Goal: Task Accomplishment & Management: Manage account settings

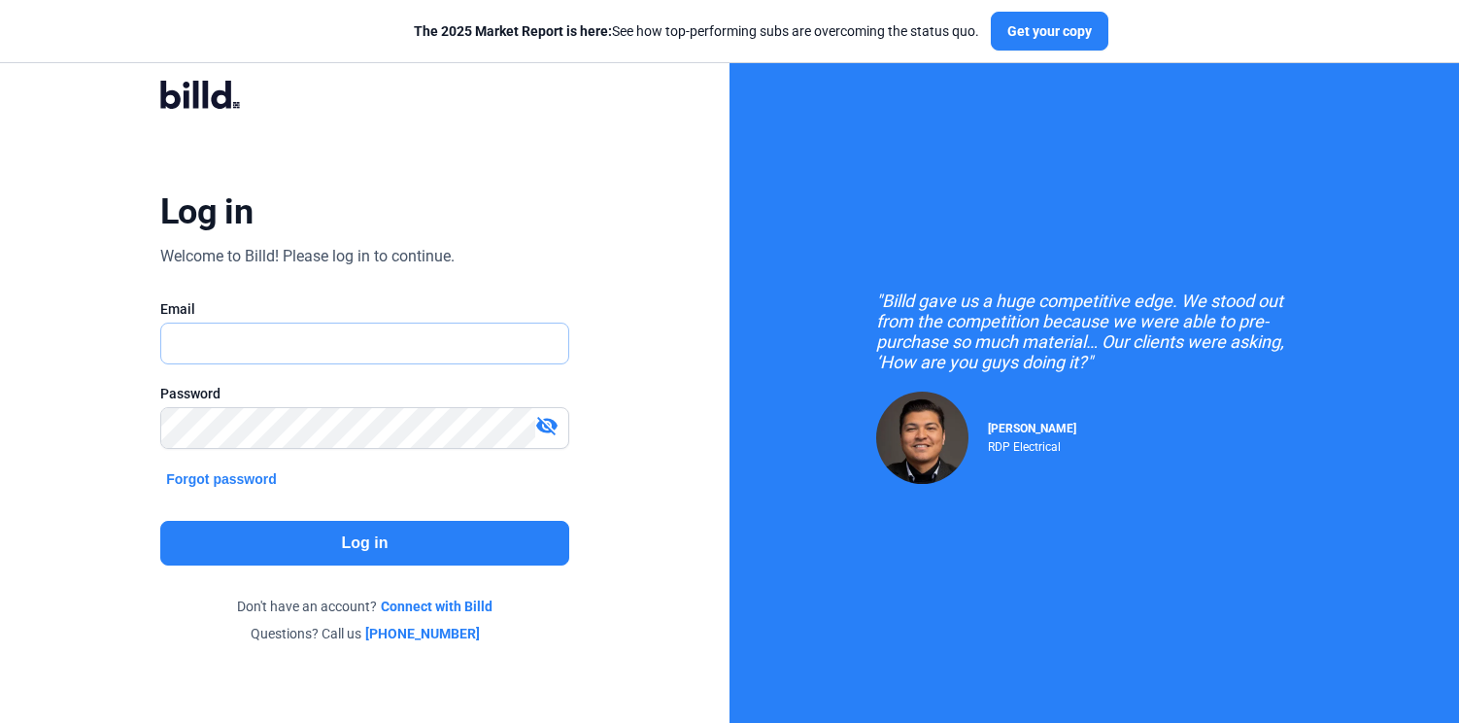
type input "[EMAIL_ADDRESS][DOMAIN_NAME]"
click at [341, 540] on button "Log in" at bounding box center [364, 543] width 409 height 45
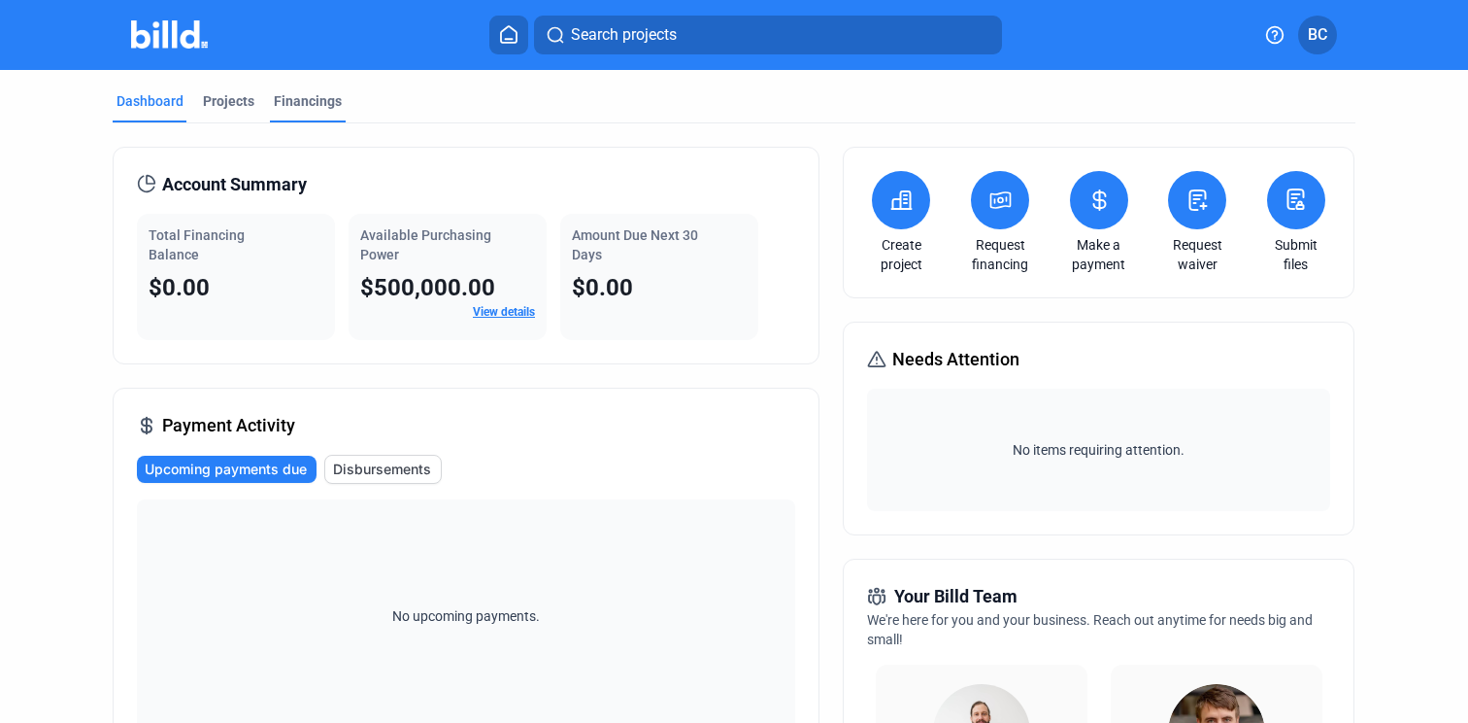
click at [292, 98] on div "Financings" at bounding box center [308, 100] width 68 height 19
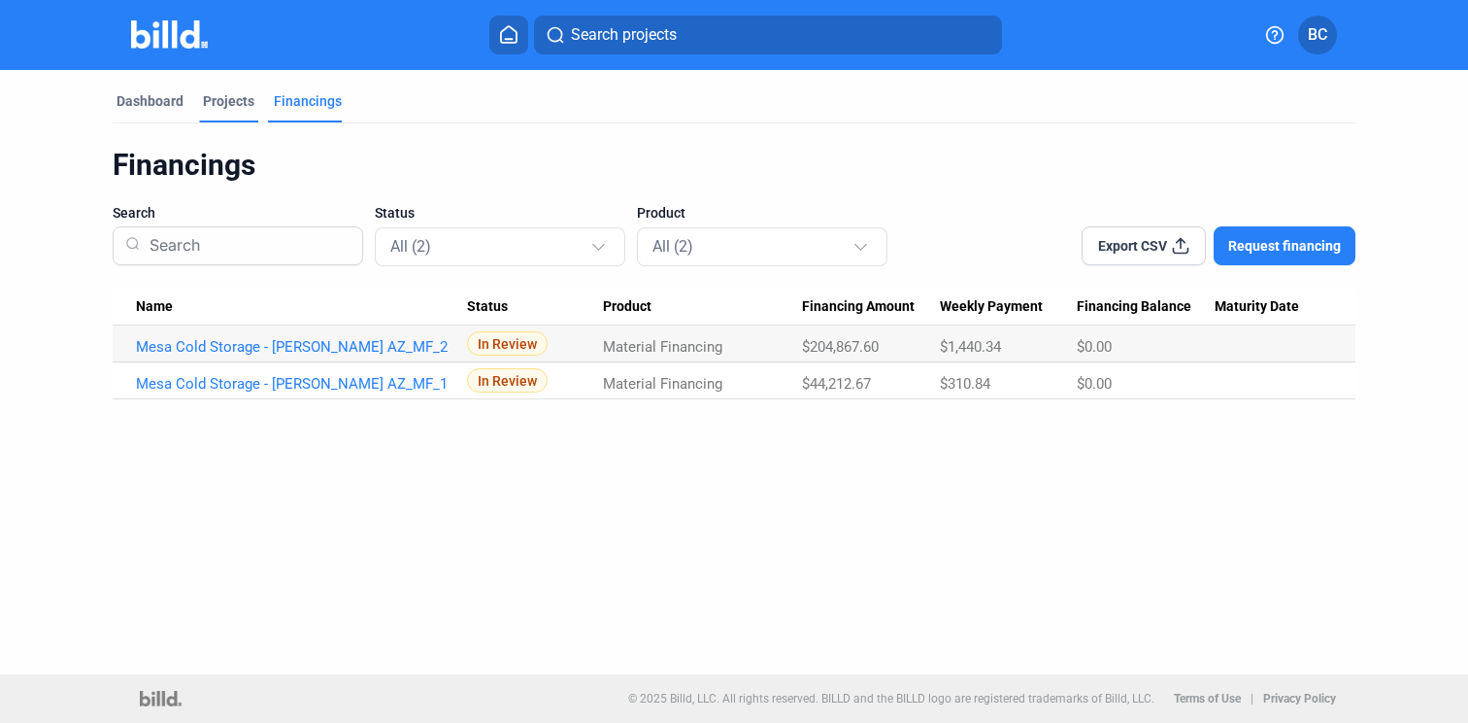
click at [207, 93] on div "Projects" at bounding box center [228, 100] width 51 height 19
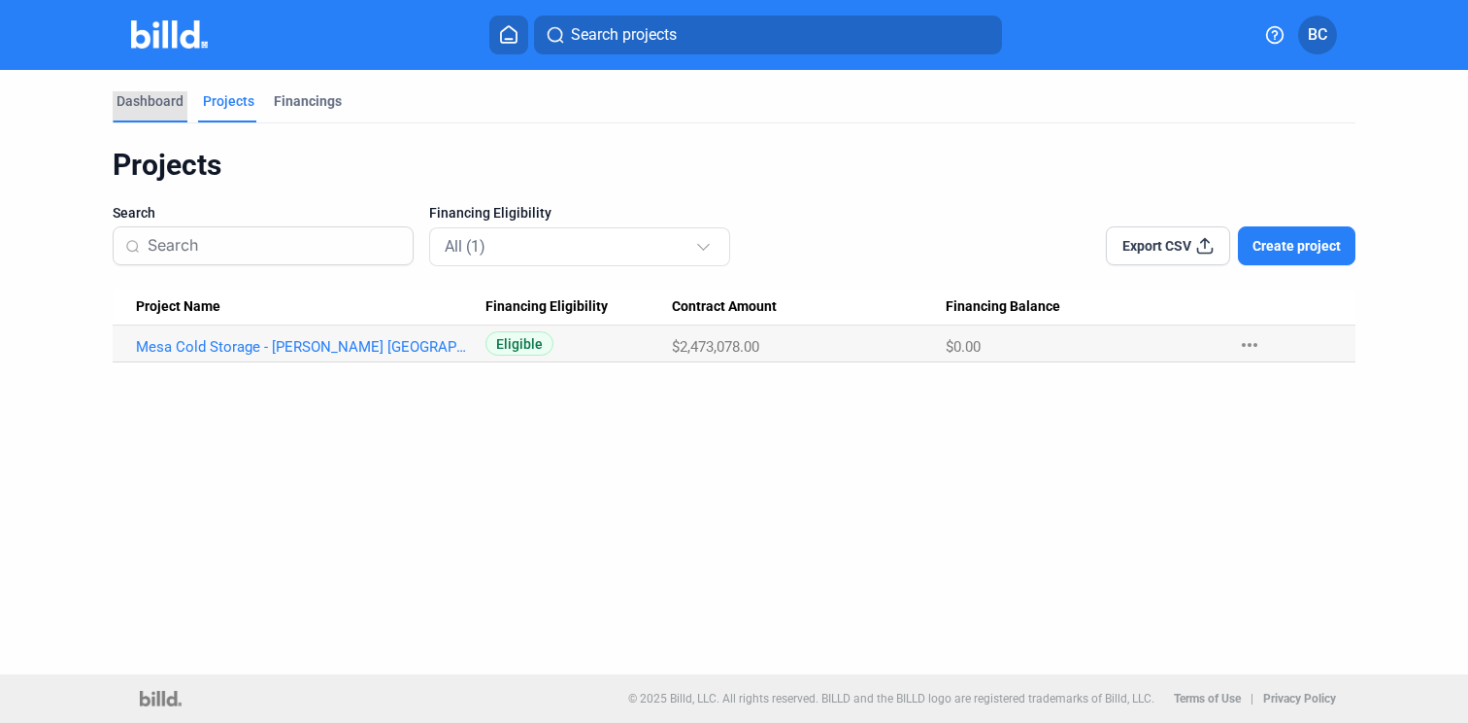
click at [156, 95] on div "Dashboard" at bounding box center [150, 100] width 67 height 19
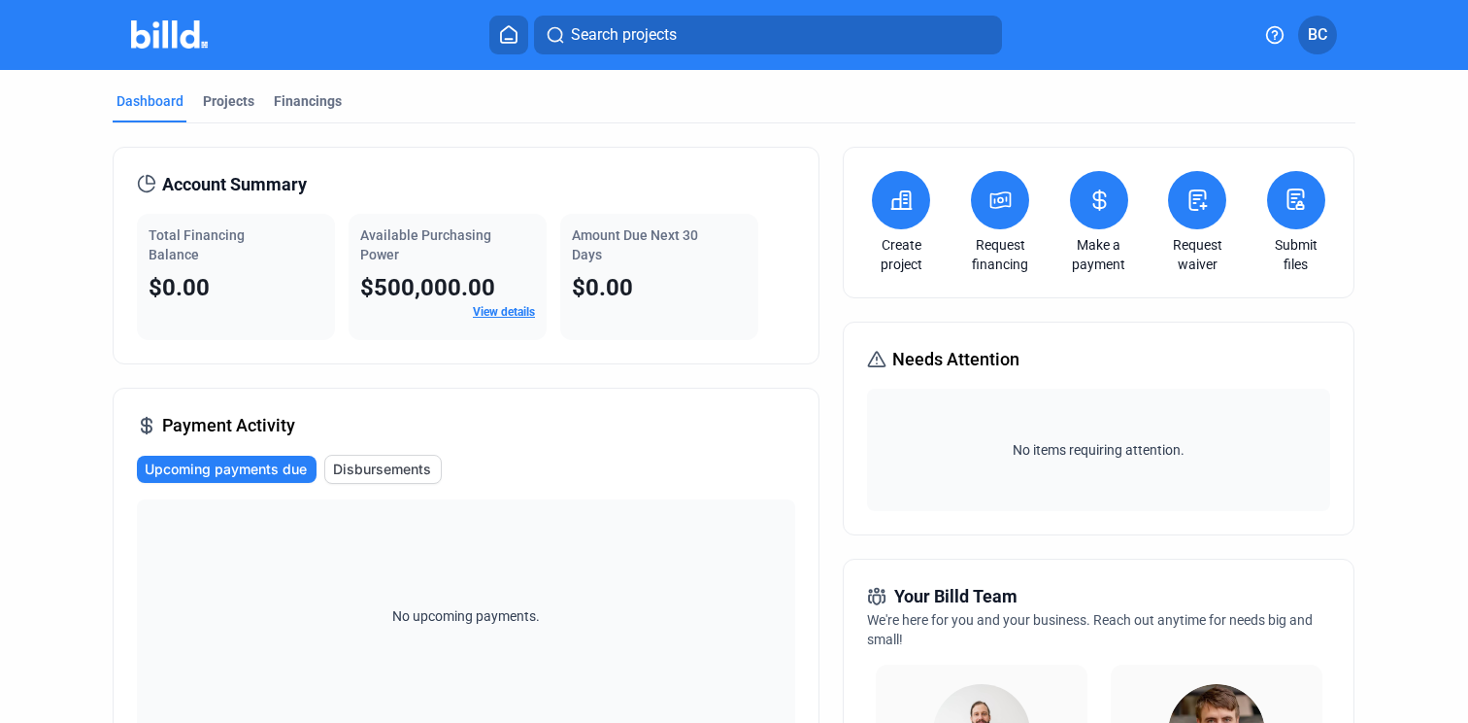
click at [1323, 30] on span "BC" at bounding box center [1317, 34] width 19 height 23
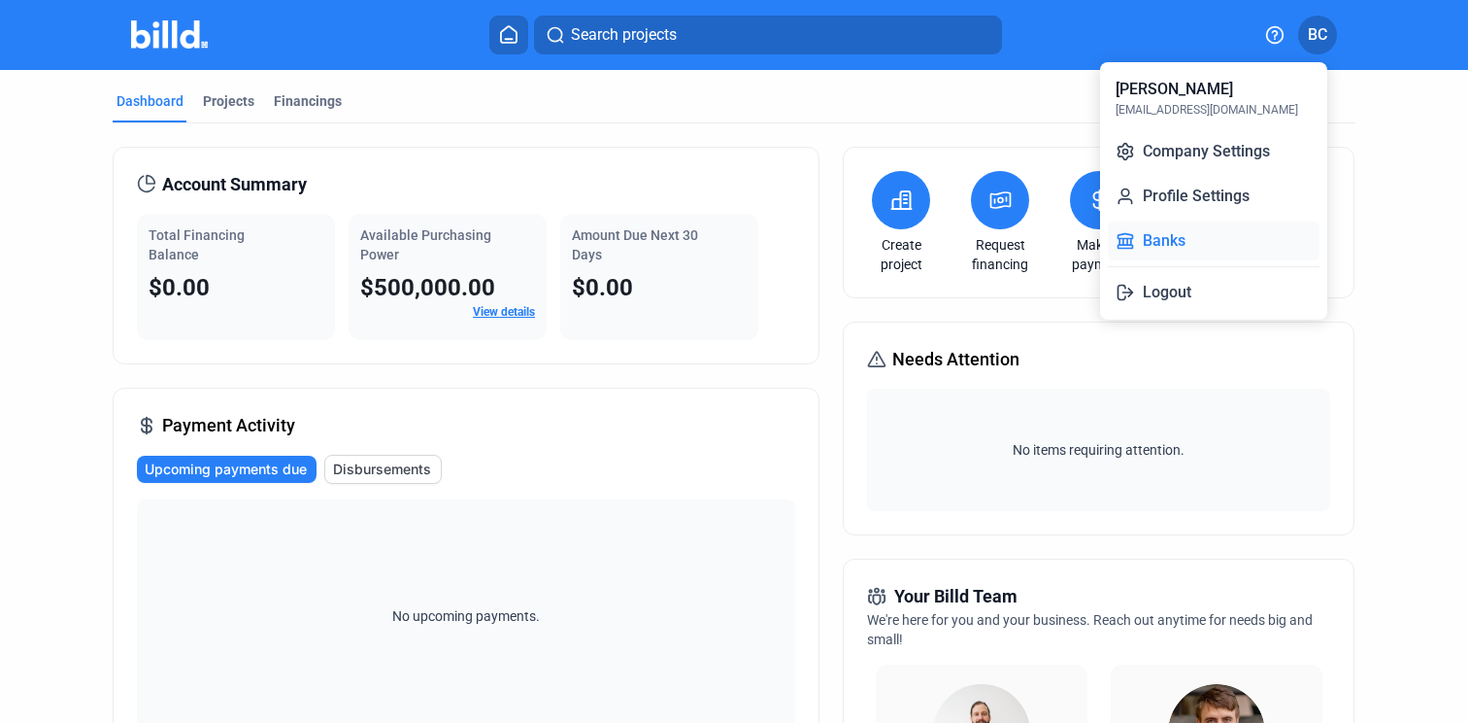
click at [1156, 237] on button "Banks" at bounding box center [1214, 240] width 212 height 39
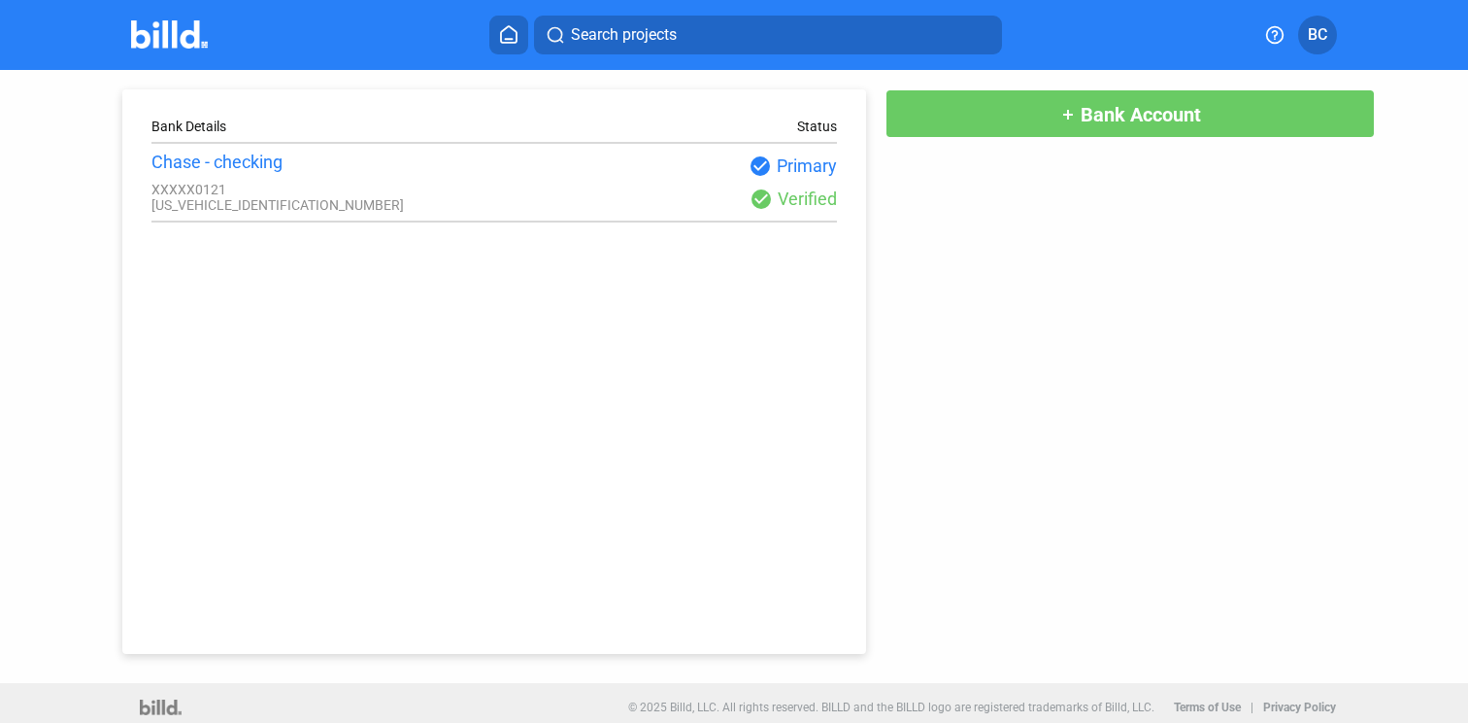
click at [221, 192] on div "XXXXX0121" at bounding box center [322, 190] width 343 height 16
click at [234, 160] on div "Chase - checking" at bounding box center [322, 161] width 343 height 20
click at [233, 159] on div "Chase - checking" at bounding box center [322, 161] width 343 height 20
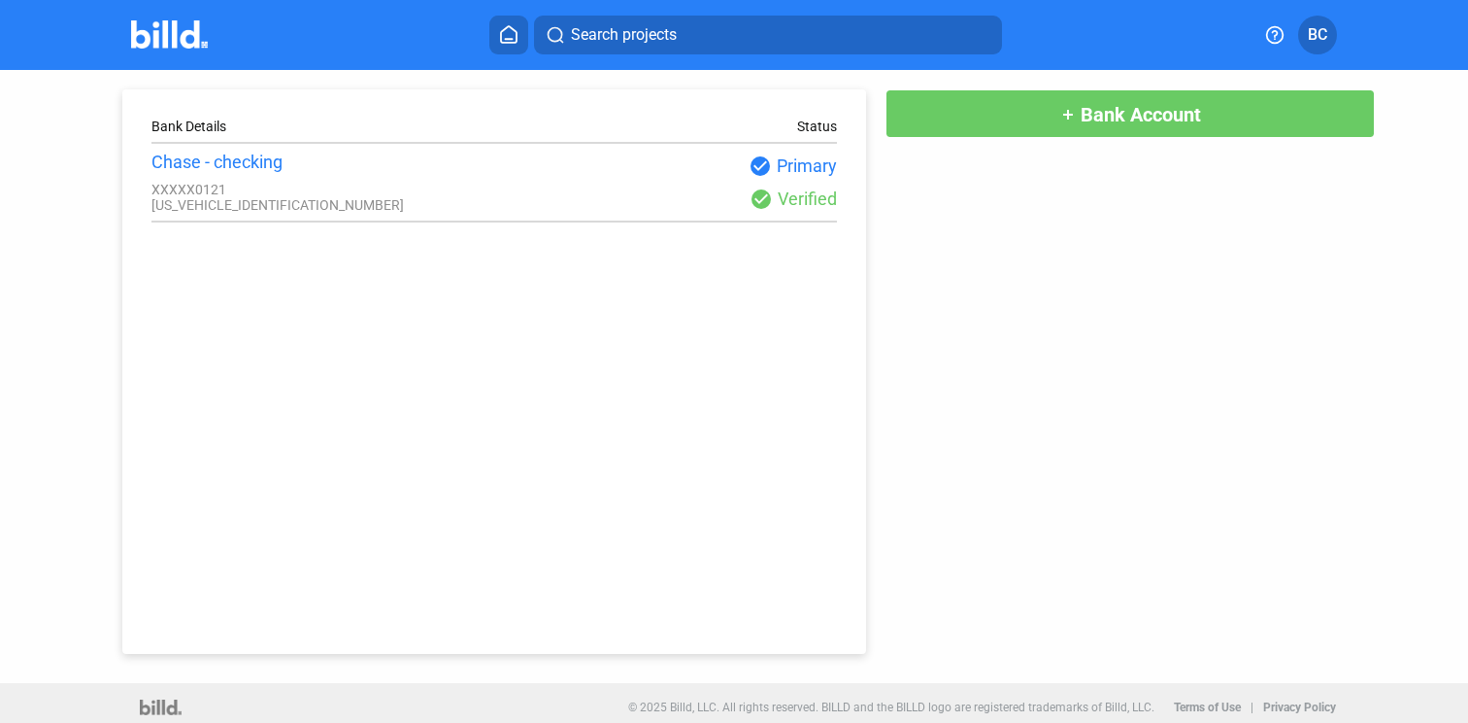
click at [232, 159] on div "Chase - checking" at bounding box center [322, 161] width 343 height 20
click at [435, 282] on div "Bank Details Status Chase - checking XXXXX0121 [US_VEHICLE_IDENTIFICATION_NUMBE…" at bounding box center [494, 371] width 745 height 564
click at [1329, 37] on button "BC" at bounding box center [1317, 35] width 39 height 39
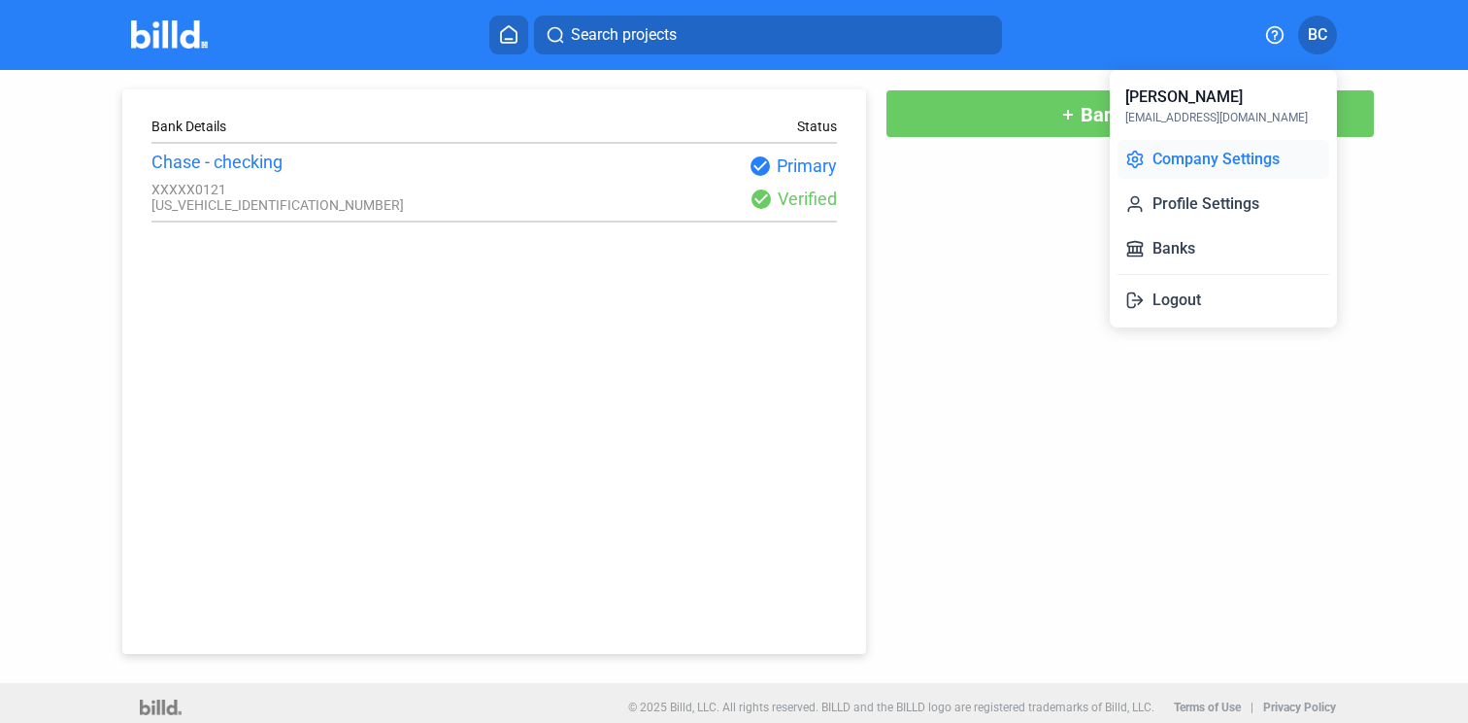
click at [1266, 163] on button "Company Settings" at bounding box center [1224, 159] width 212 height 39
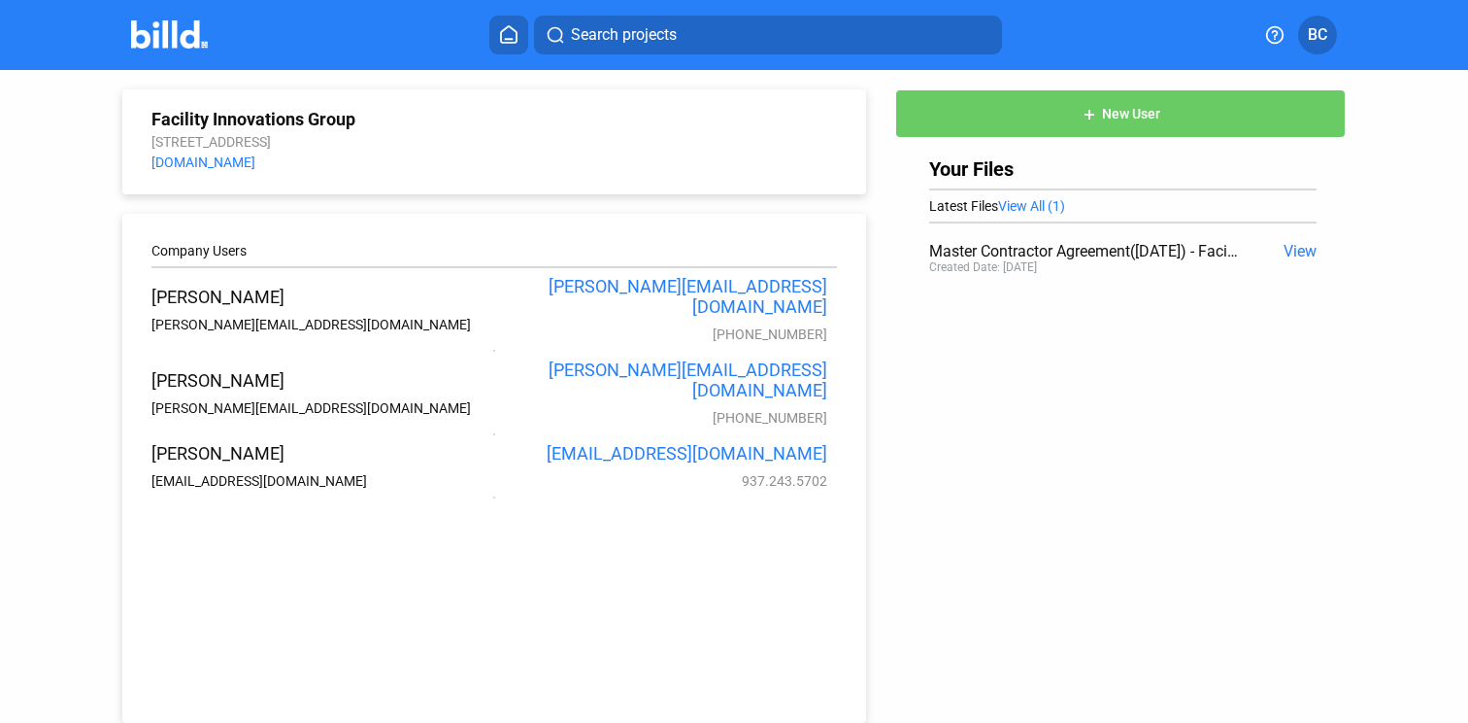
click at [519, 35] on home-icon at bounding box center [508, 34] width 23 height 18
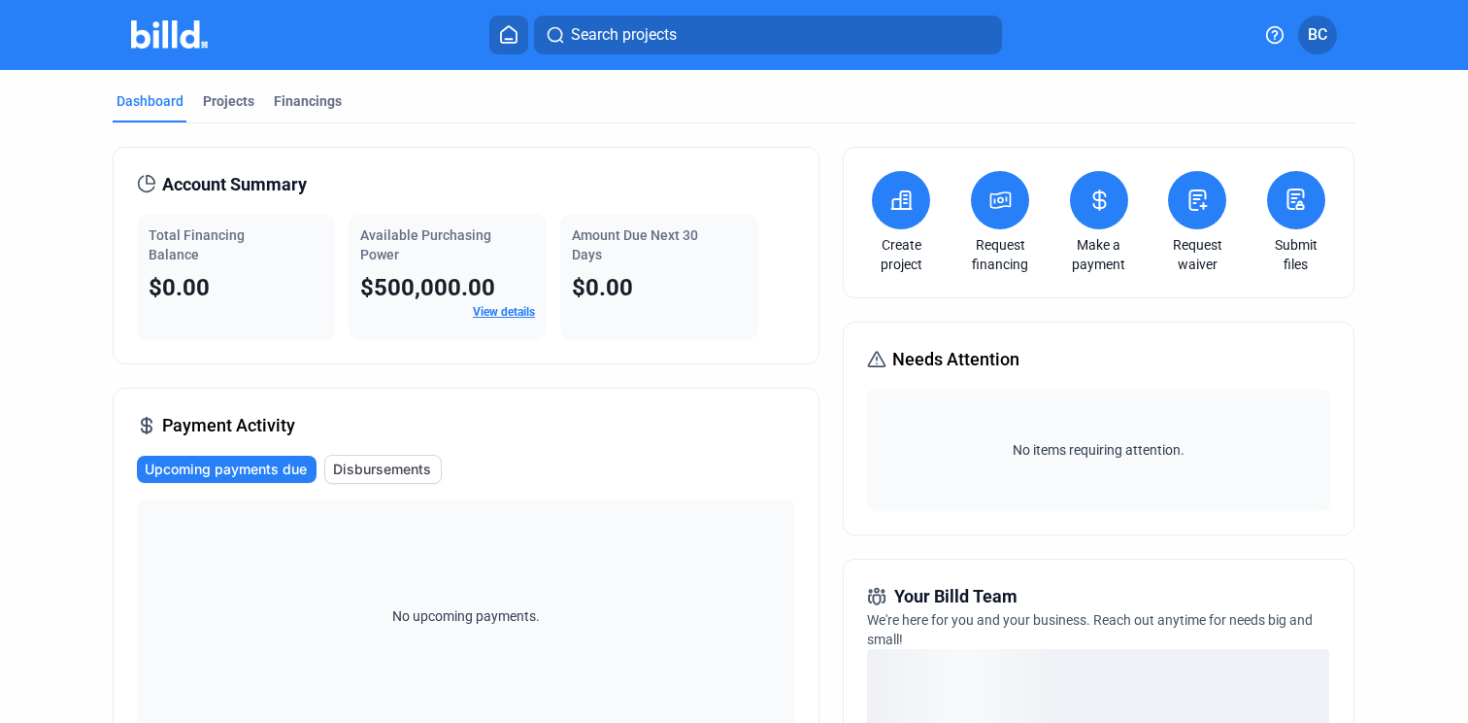
click at [1329, 30] on button "BC" at bounding box center [1317, 35] width 39 height 39
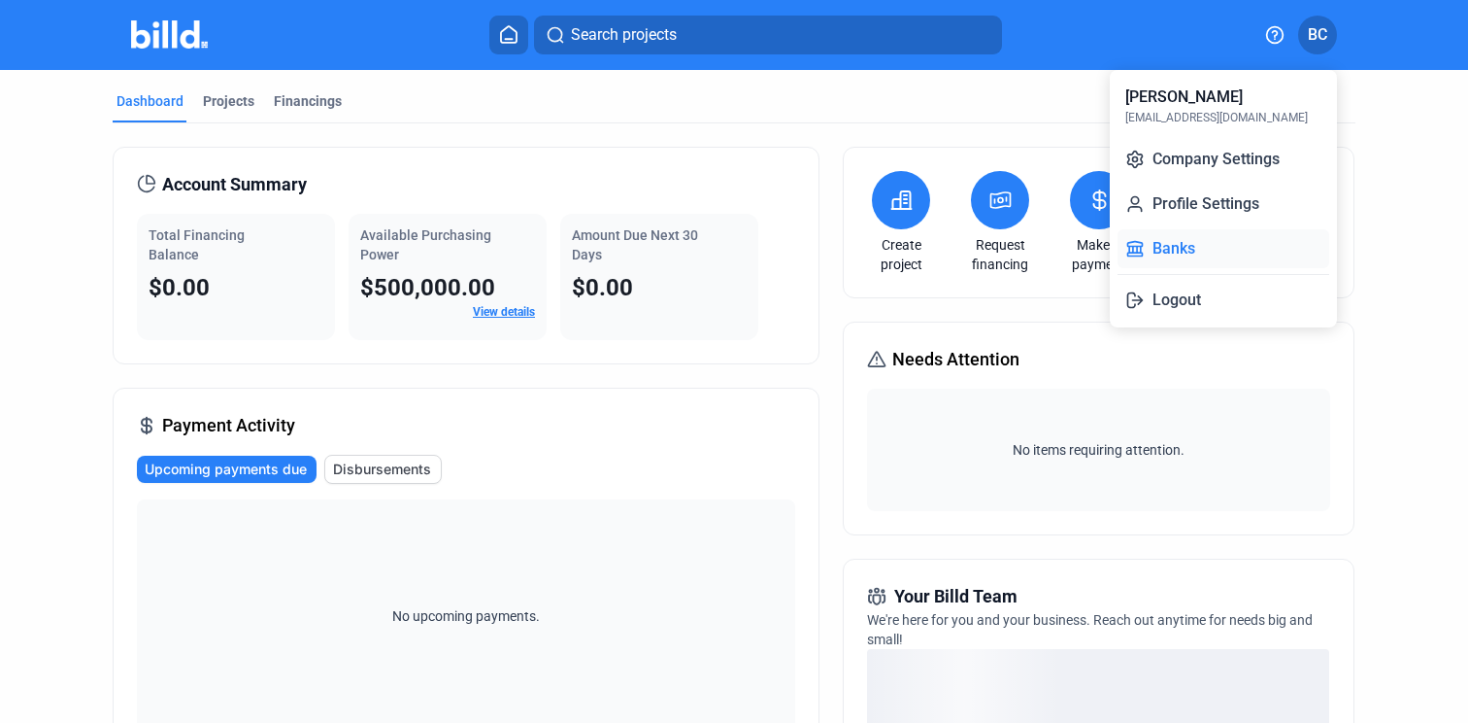
click at [1175, 244] on button "Banks" at bounding box center [1224, 248] width 212 height 39
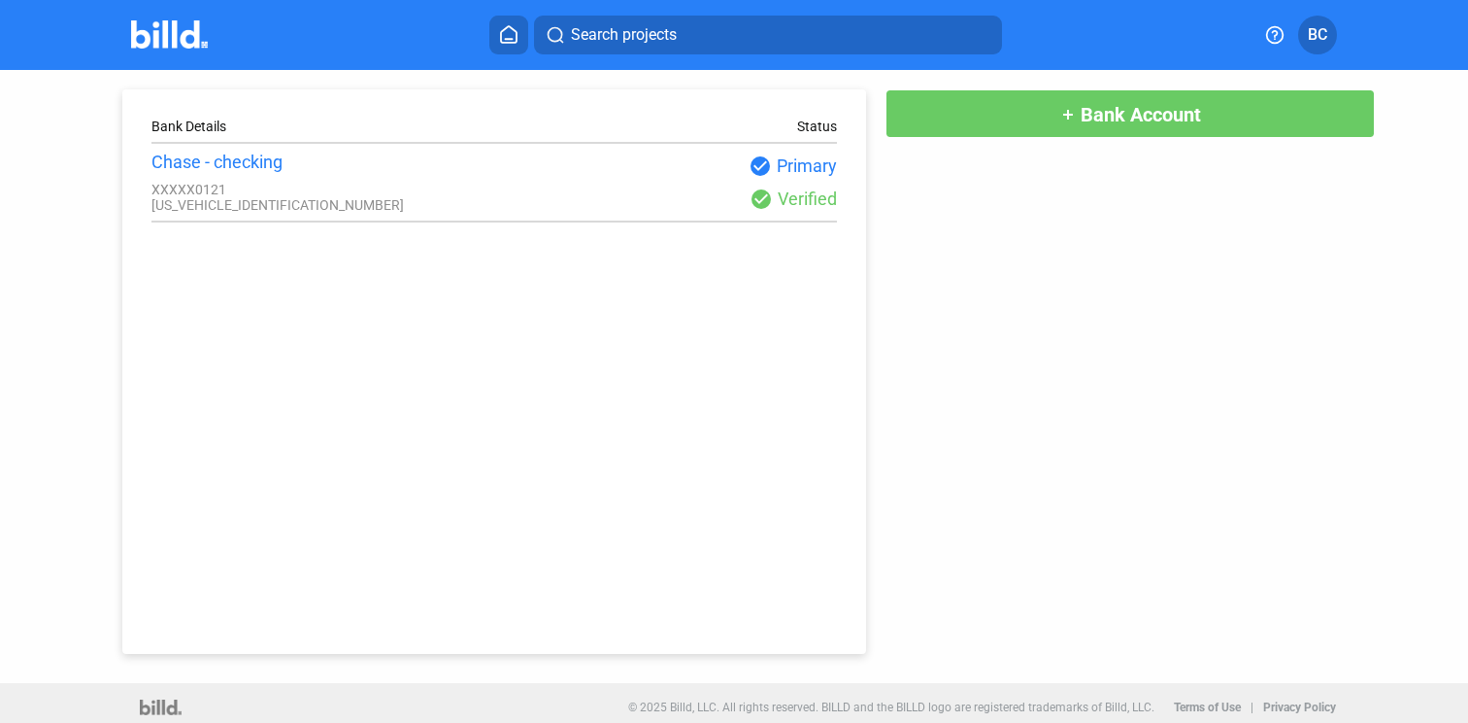
drag, startPoint x: 405, startPoint y: 190, endPoint x: 436, endPoint y: 188, distance: 31.1
click at [405, 190] on div "XXXXX0121" at bounding box center [322, 190] width 343 height 16
click at [1144, 112] on span "Bank Account" at bounding box center [1141, 114] width 120 height 23
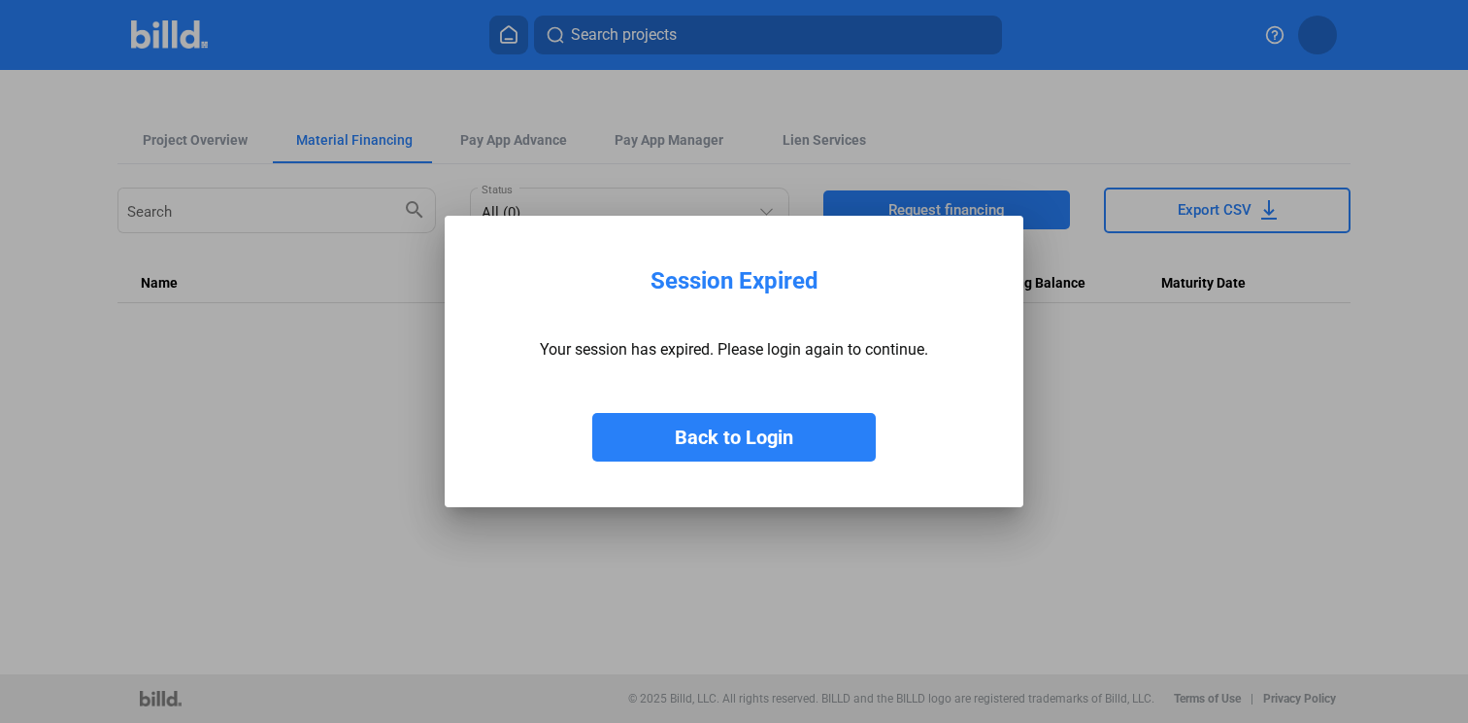
click at [745, 447] on button "Back to Login" at bounding box center [734, 437] width 284 height 49
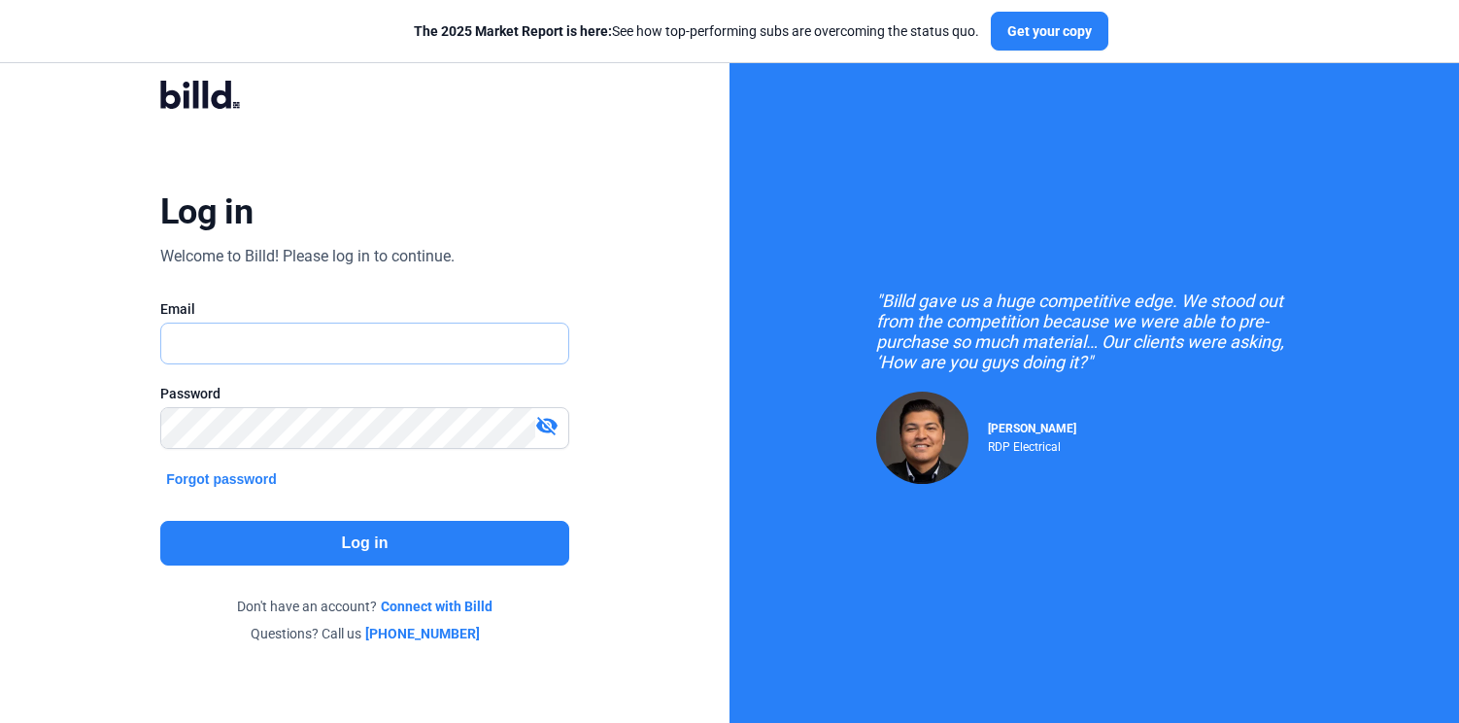
type input "[EMAIL_ADDRESS][DOMAIN_NAME]"
click at [341, 538] on button "Log in" at bounding box center [364, 543] width 409 height 45
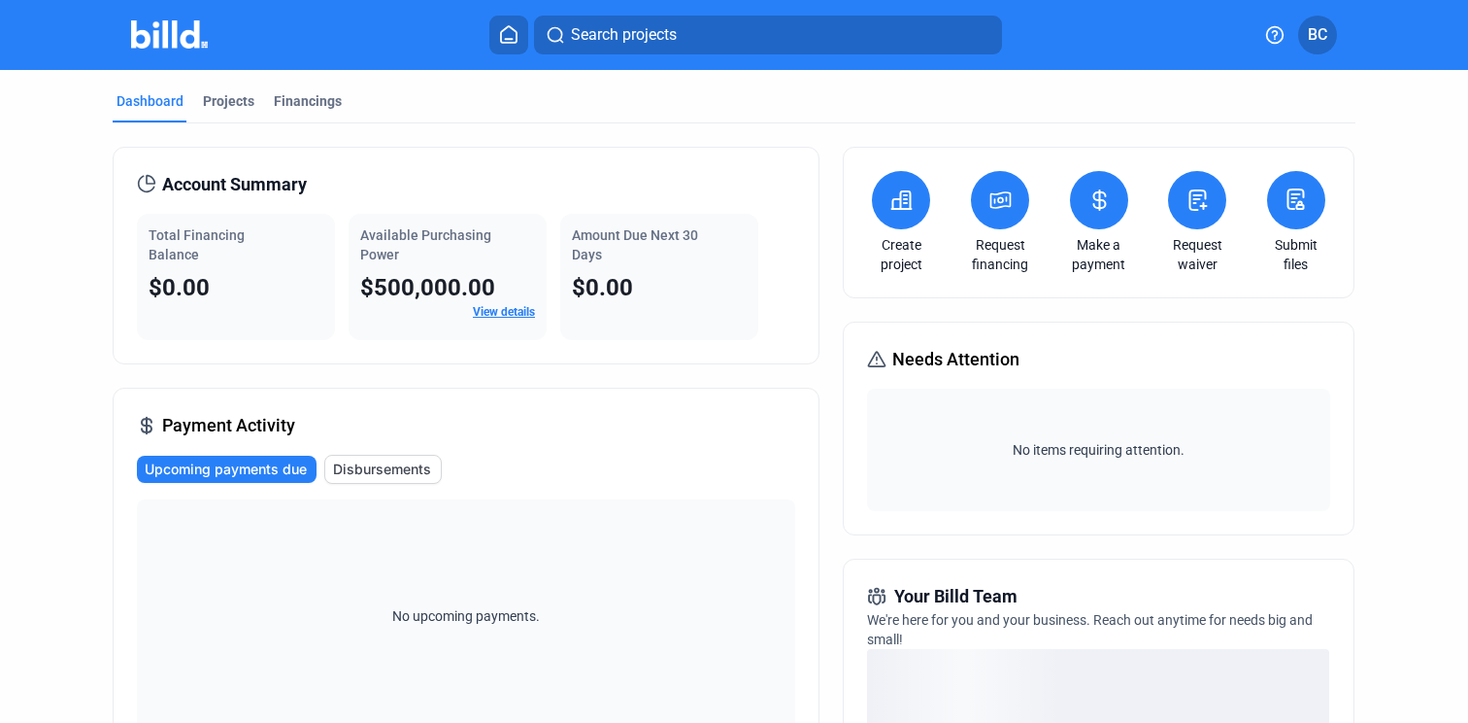
click at [1311, 28] on span "BC" at bounding box center [1317, 34] width 19 height 23
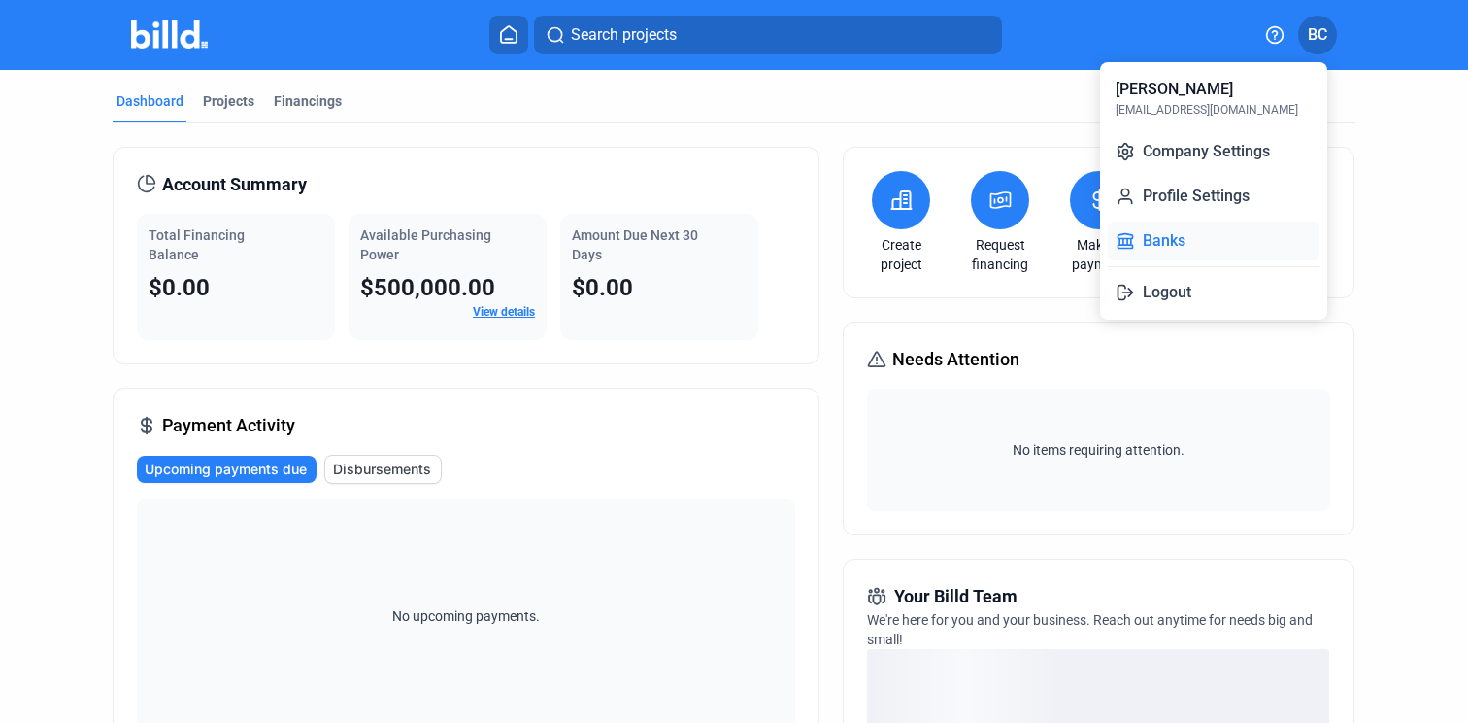
click at [1173, 237] on button "Banks" at bounding box center [1214, 240] width 212 height 39
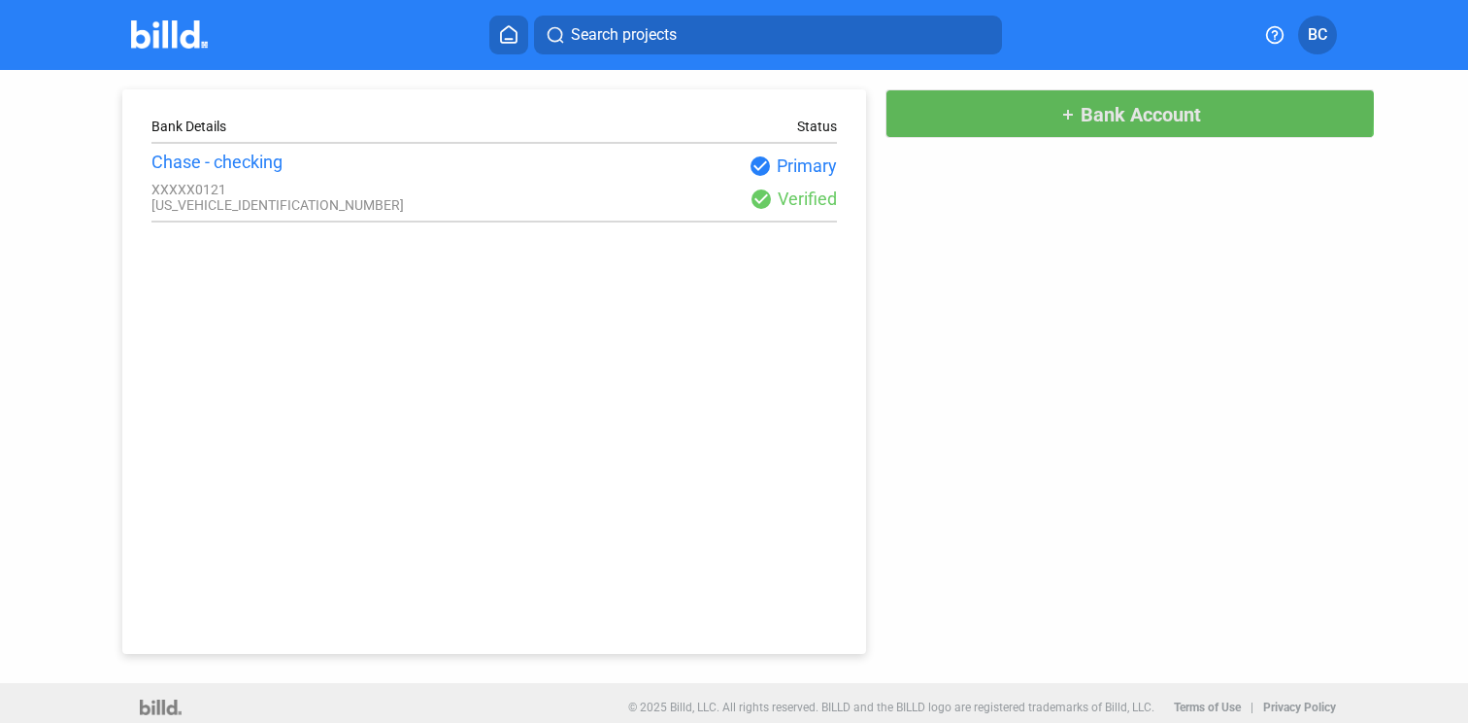
click at [1103, 106] on span "Bank Account" at bounding box center [1141, 114] width 120 height 23
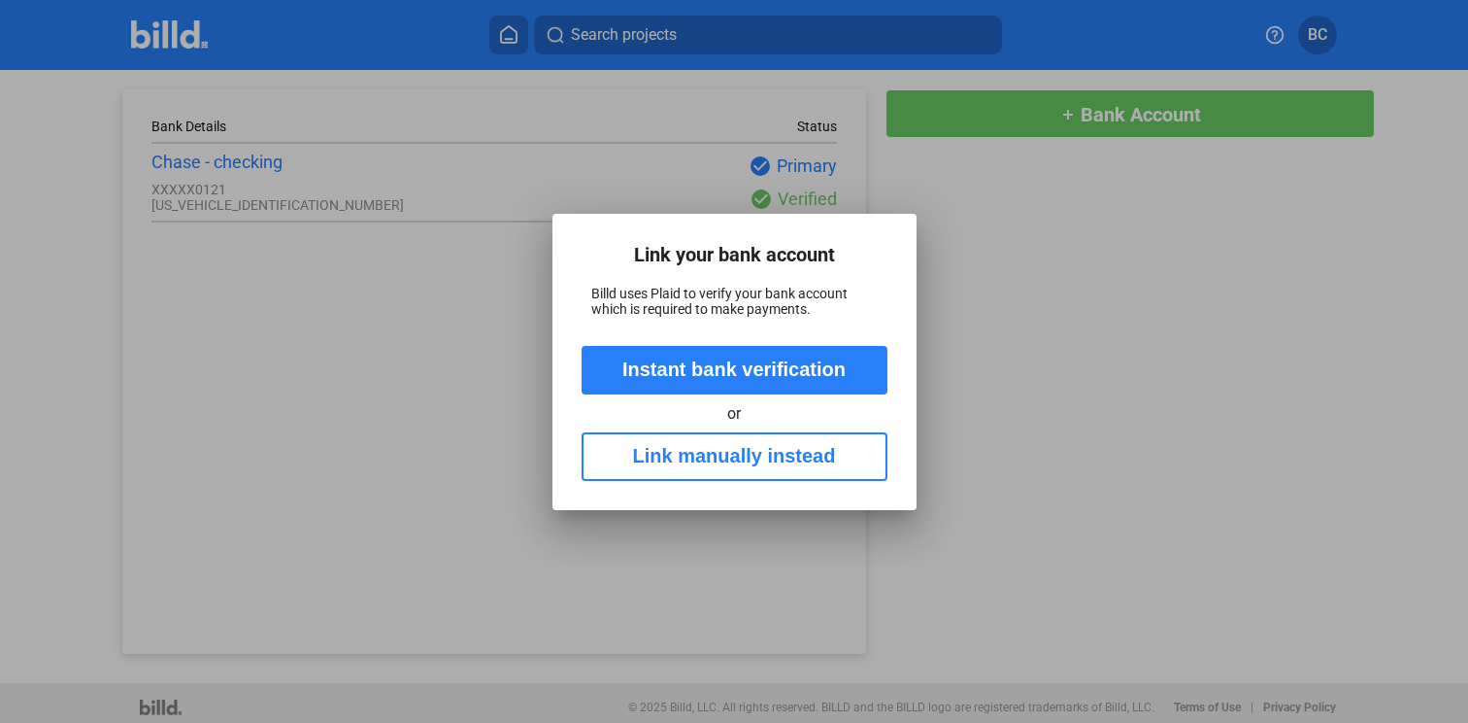
click at [743, 455] on button "Link manually instead" at bounding box center [735, 456] width 306 height 49
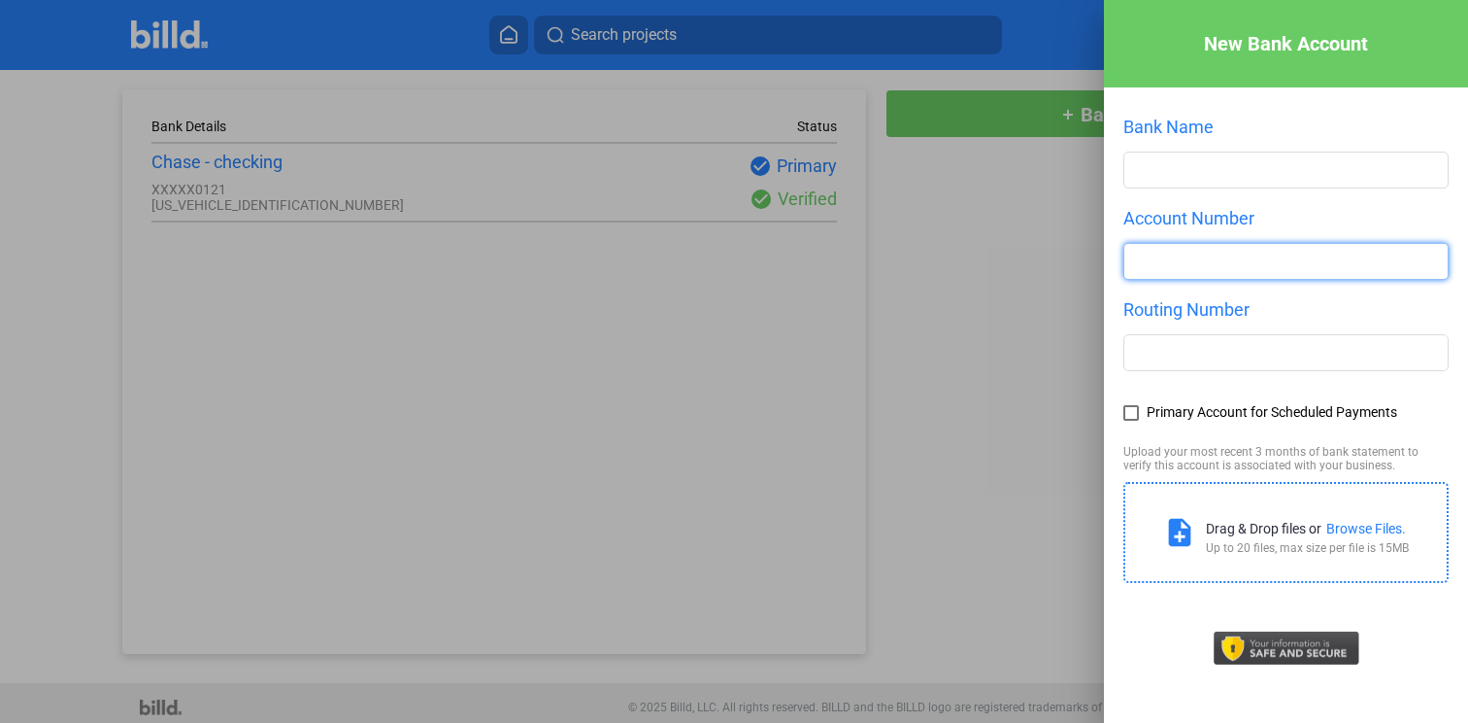
click at [1186, 263] on input "number" at bounding box center [1286, 261] width 323 height 35
paste input "707392251"
drag, startPoint x: 1146, startPoint y: 261, endPoint x: 1101, endPoint y: 257, distance: 44.8
click at [1104, 257] on div "New Bank Account Bank Name Account Number 3707392251 Routing Number Primary Acc…" at bounding box center [1286, 332] width 364 height 664
type input "707392251"
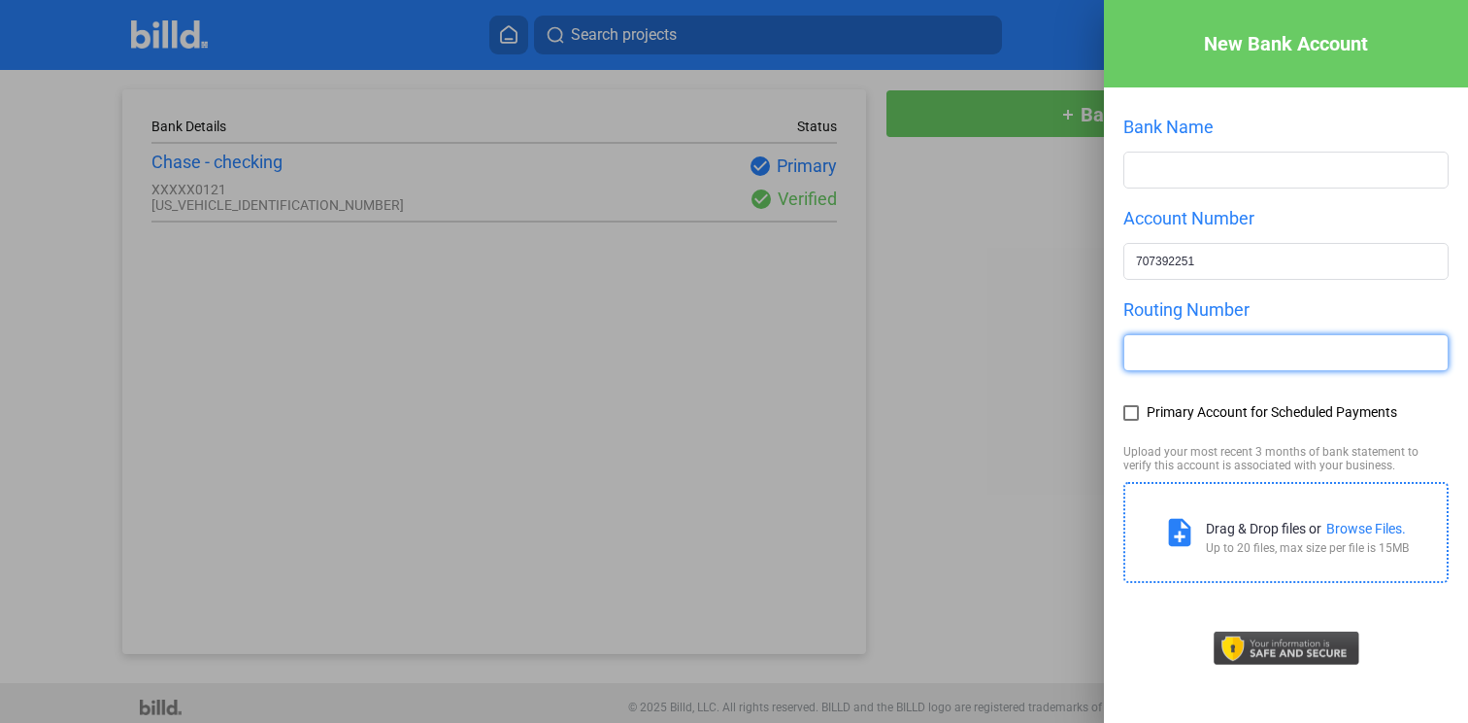
click at [1195, 353] on input "text" at bounding box center [1286, 352] width 323 height 35
paste input "111000614"
type input "111000614"
click at [1127, 411] on span at bounding box center [1132, 413] width 16 height 16
click at [0, 0] on input "Primary Account for Scheduled Payments" at bounding box center [0, 0] width 0 height 0
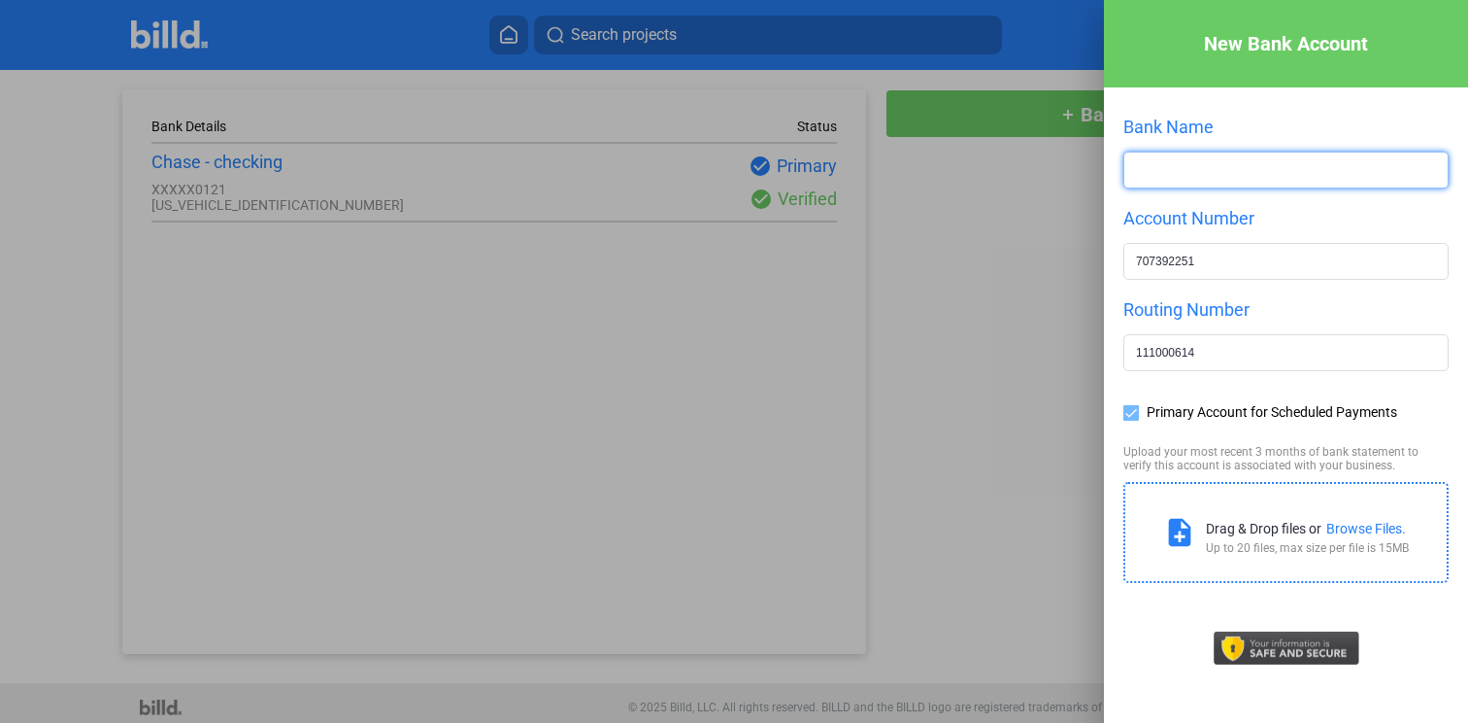
click at [1172, 166] on input "text" at bounding box center [1286, 169] width 323 height 35
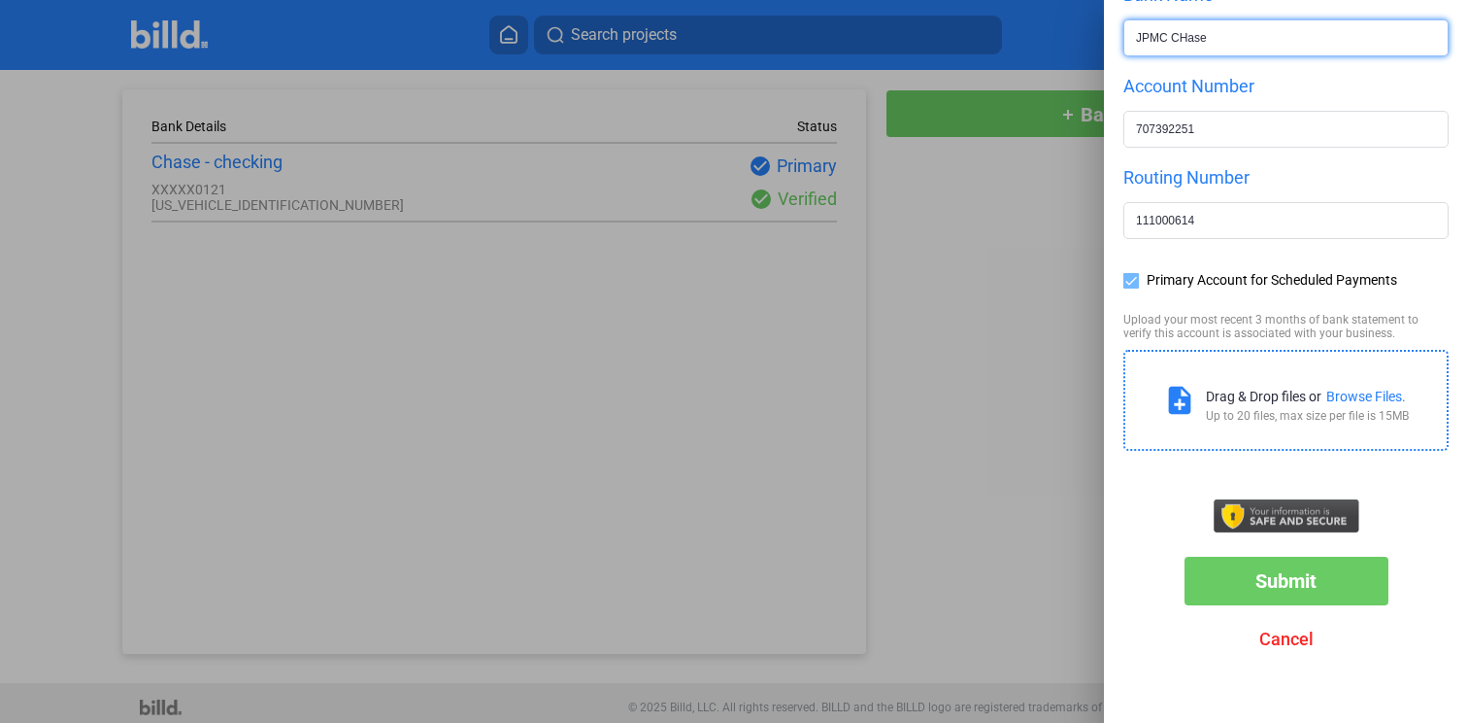
type input "JPMC CHase"
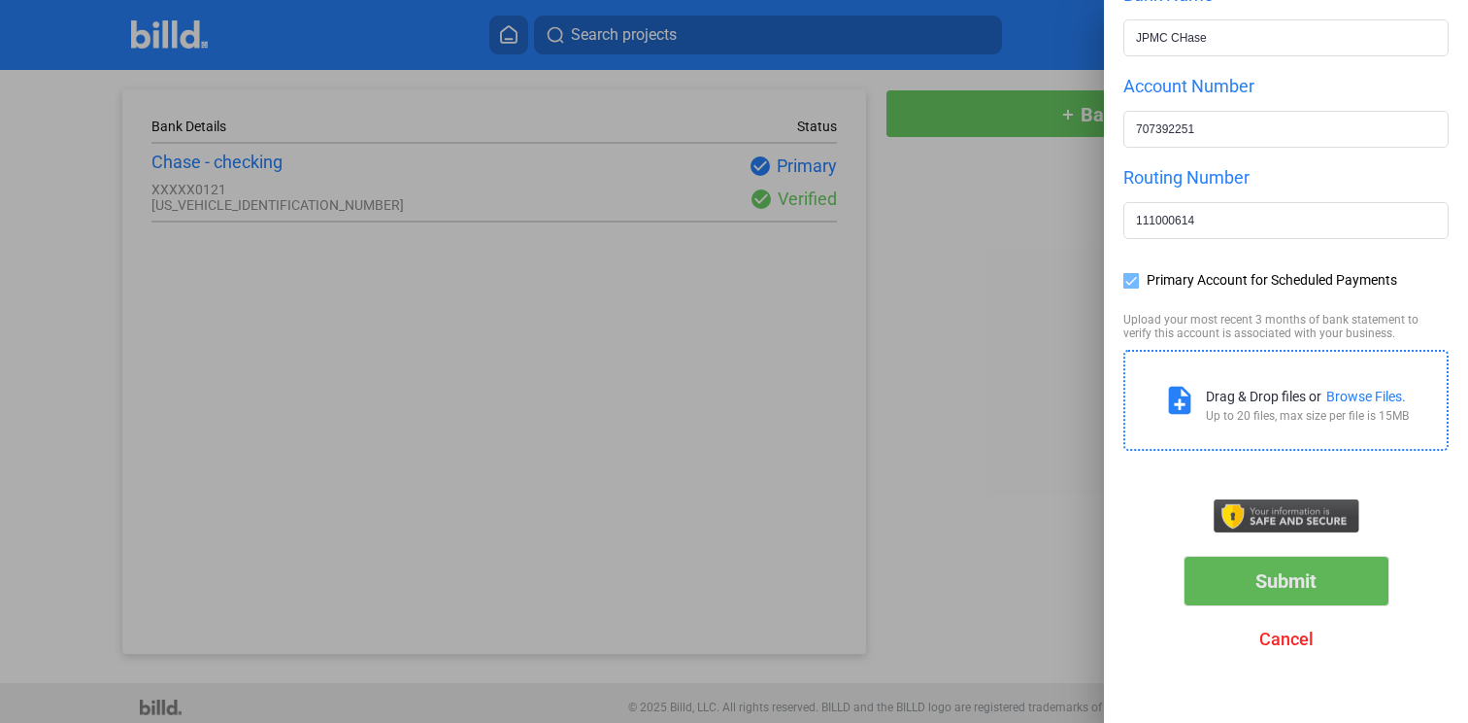
click at [1287, 582] on span "Submit" at bounding box center [1286, 580] width 61 height 23
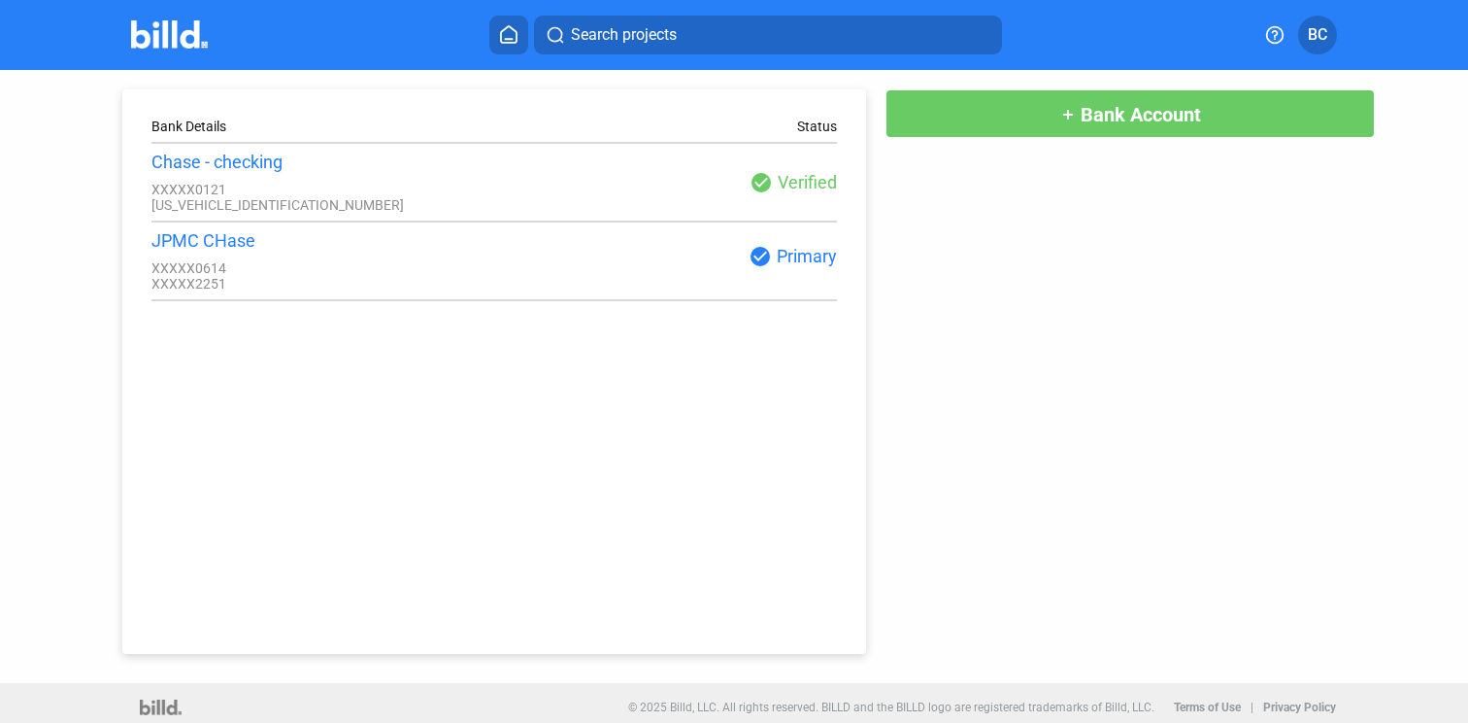
click at [219, 242] on div "JPMC CHase" at bounding box center [322, 240] width 343 height 20
